Goal: Information Seeking & Learning: Learn about a topic

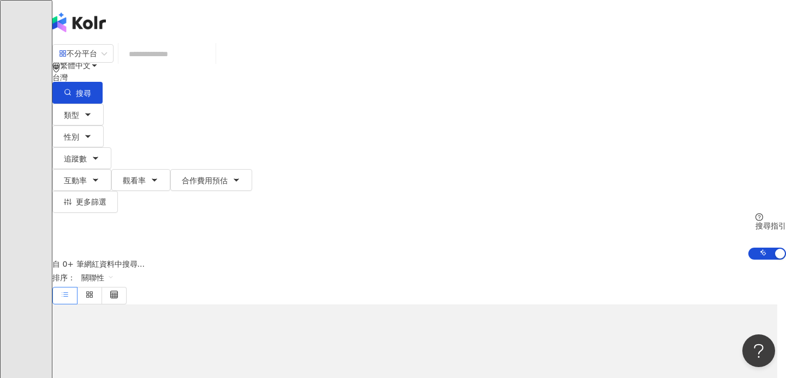
click at [211, 61] on input "search" at bounding box center [167, 54] width 88 height 21
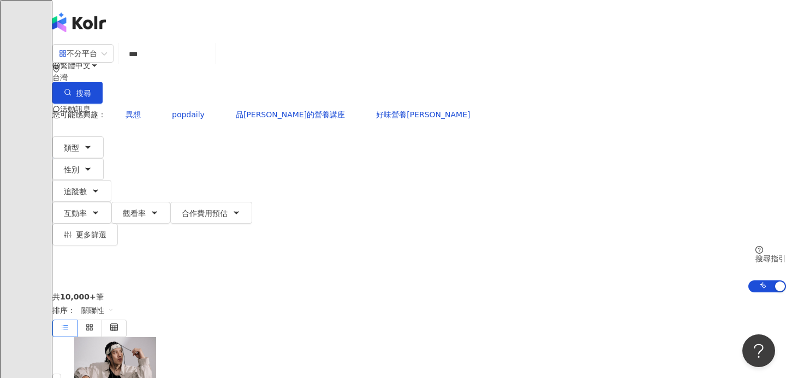
type input "****"
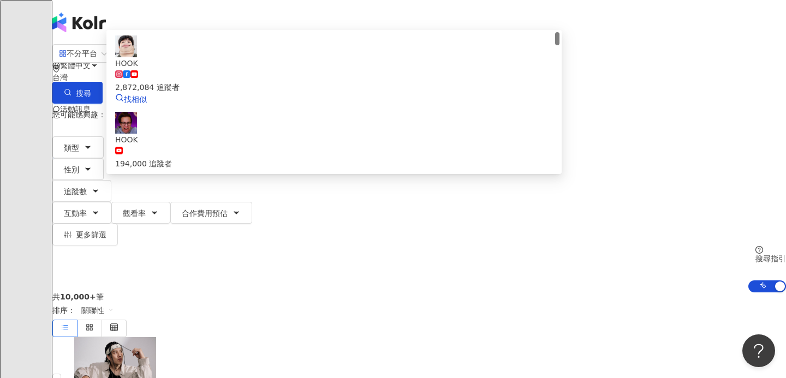
click at [310, 93] on div "2,872,084 追蹤者" at bounding box center [334, 81] width 438 height 24
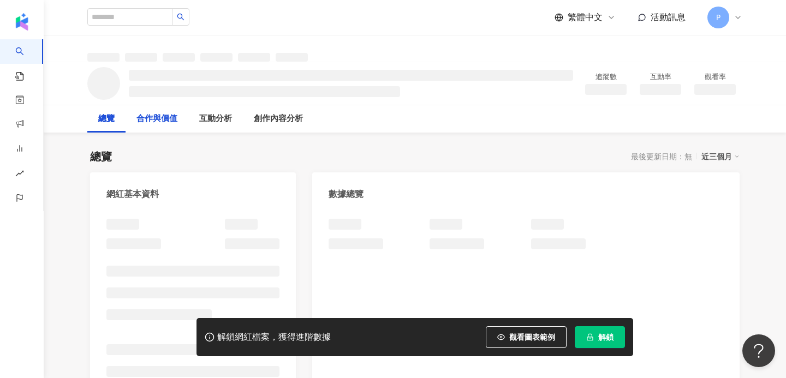
click at [177, 121] on div "合作與價值" at bounding box center [156, 118] width 41 height 13
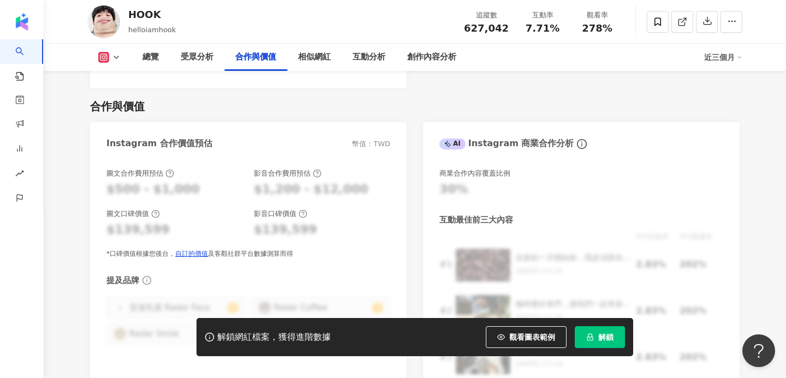
scroll to position [1492, 0]
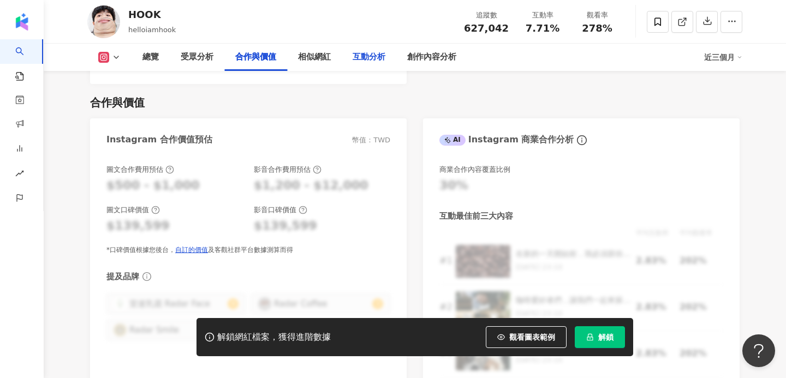
click at [348, 56] on div "互動分析" at bounding box center [369, 57] width 55 height 27
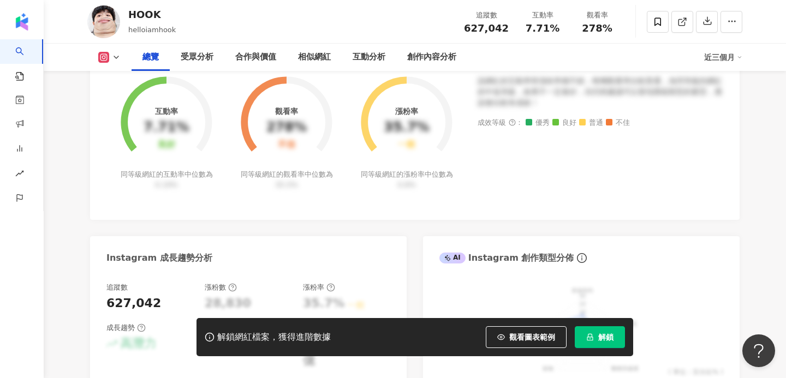
scroll to position [447, 0]
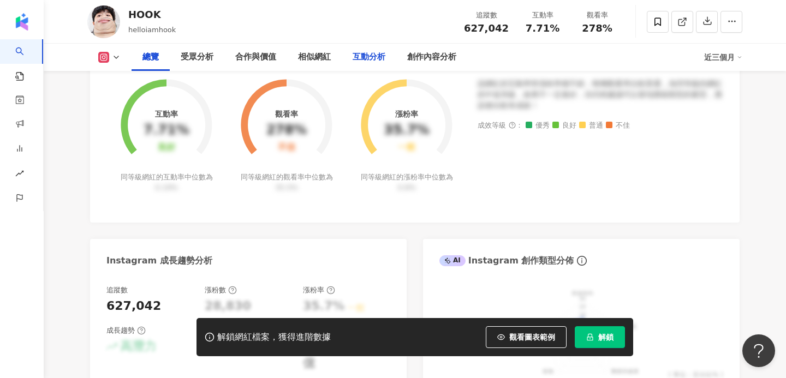
click at [367, 52] on div "互動分析" at bounding box center [369, 57] width 33 height 13
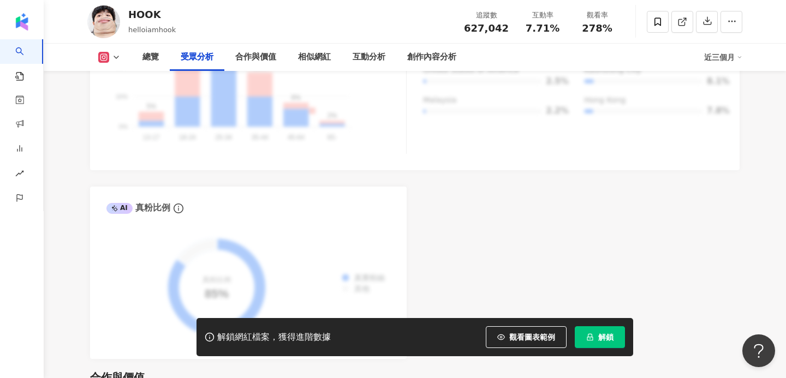
scroll to position [1254, 0]
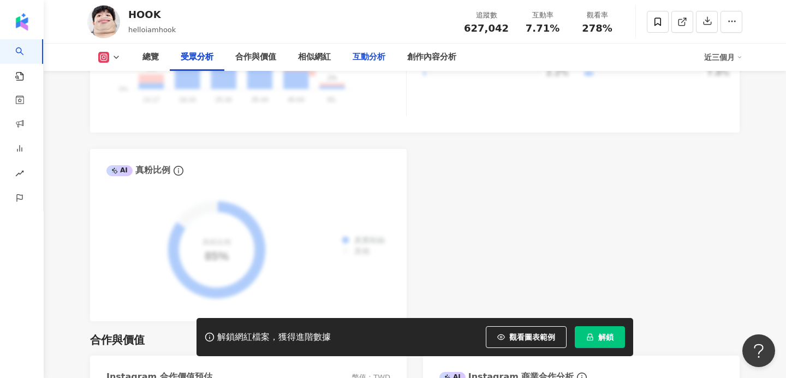
click at [363, 58] on div "互動分析" at bounding box center [369, 57] width 33 height 13
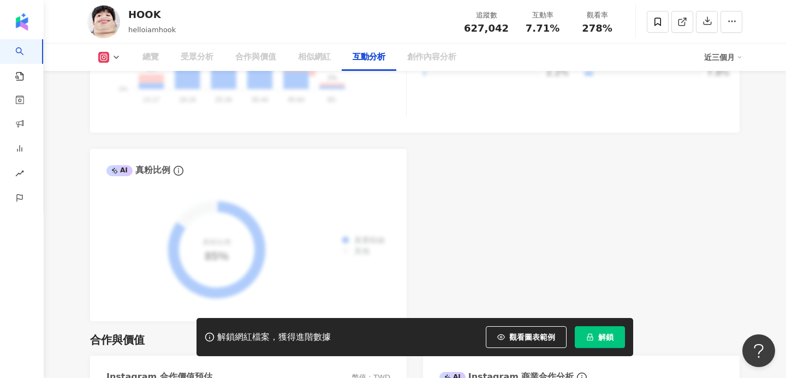
scroll to position [2172, 0]
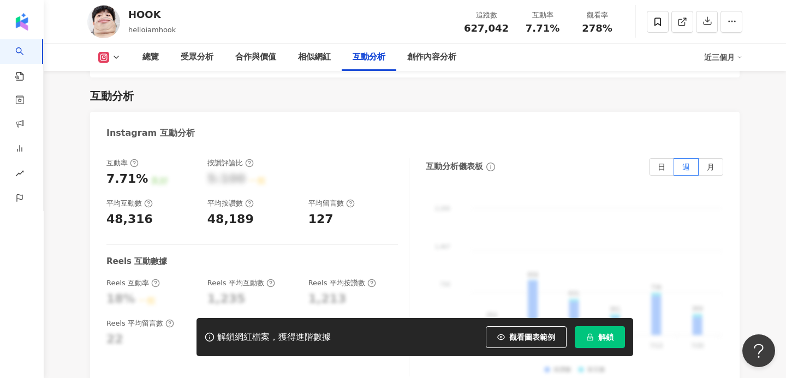
scroll to position [2185, 0]
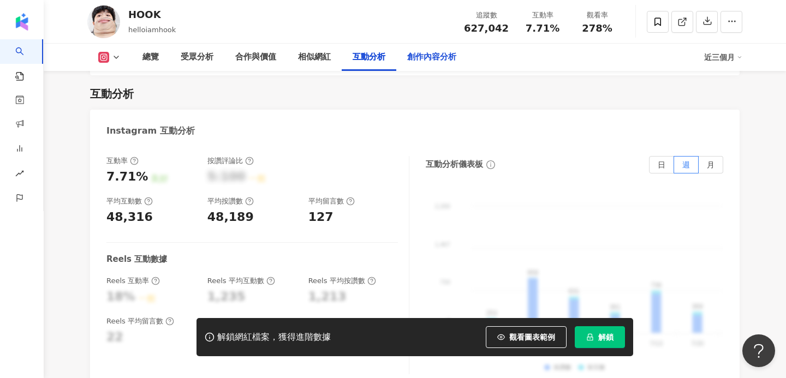
click at [456, 58] on div "創作內容分析" at bounding box center [431, 57] width 49 height 13
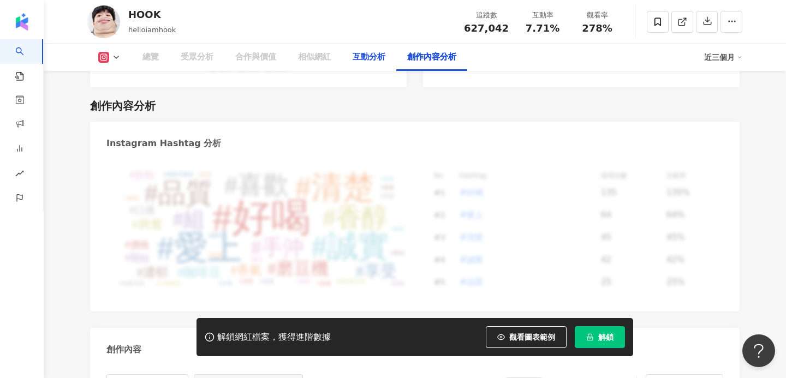
click at [376, 62] on div "互動分析" at bounding box center [369, 57] width 33 height 13
click at [373, 60] on div "互動分析" at bounding box center [369, 57] width 33 height 13
